Goal: Navigation & Orientation: Go to known website

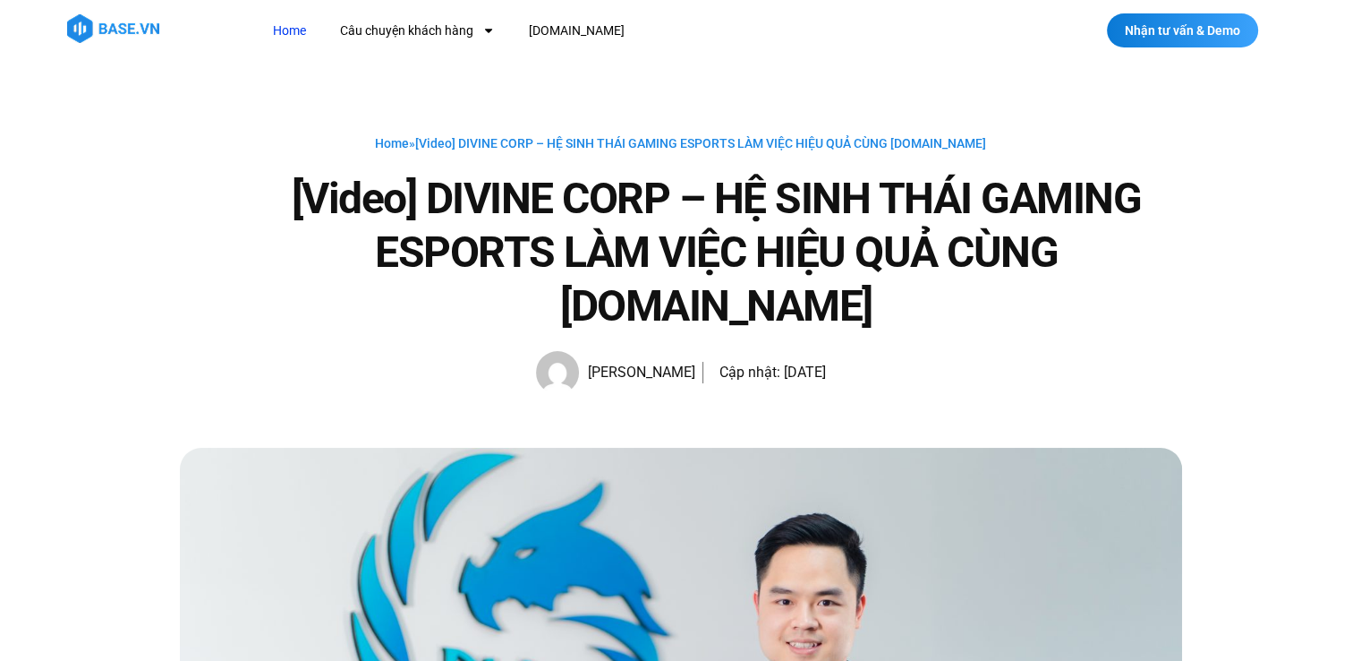
click at [301, 26] on link "Home" at bounding box center [290, 30] width 60 height 33
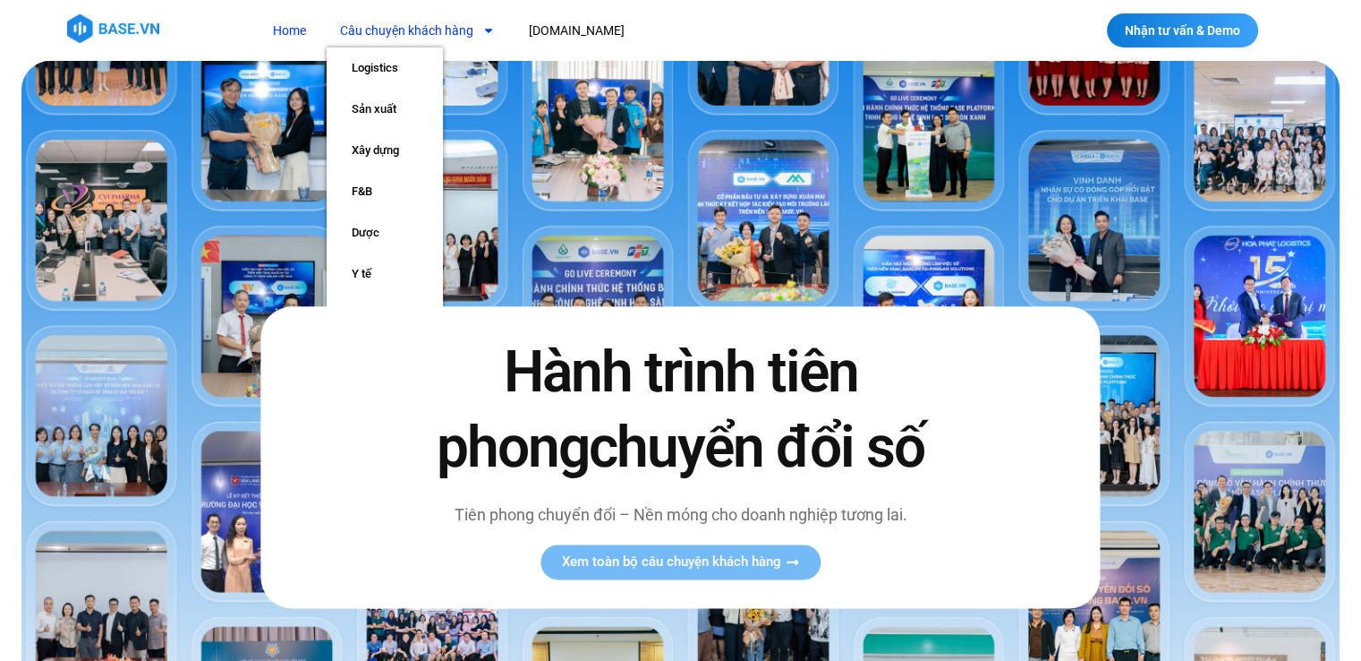
click at [383, 20] on link "Câu chuyện khách hàng" at bounding box center [418, 30] width 182 height 33
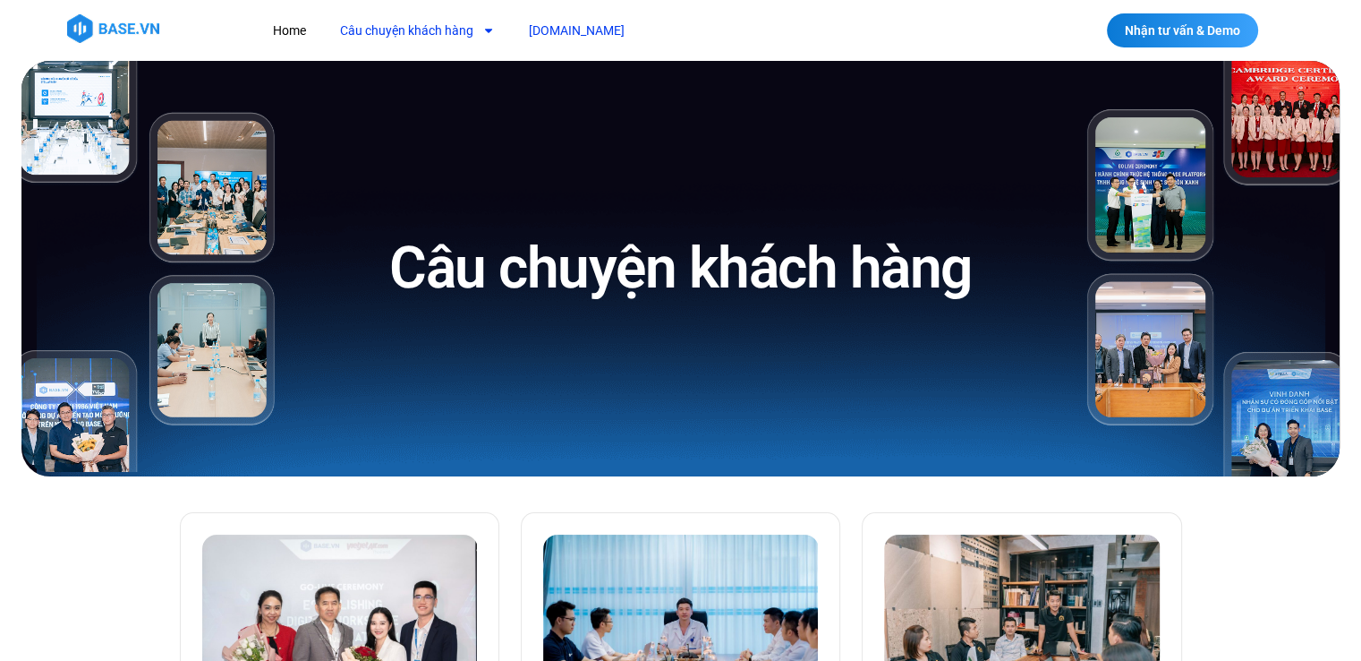
click at [564, 35] on link "[DOMAIN_NAME]" at bounding box center [577, 30] width 123 height 33
